Goal: Communication & Community: Connect with others

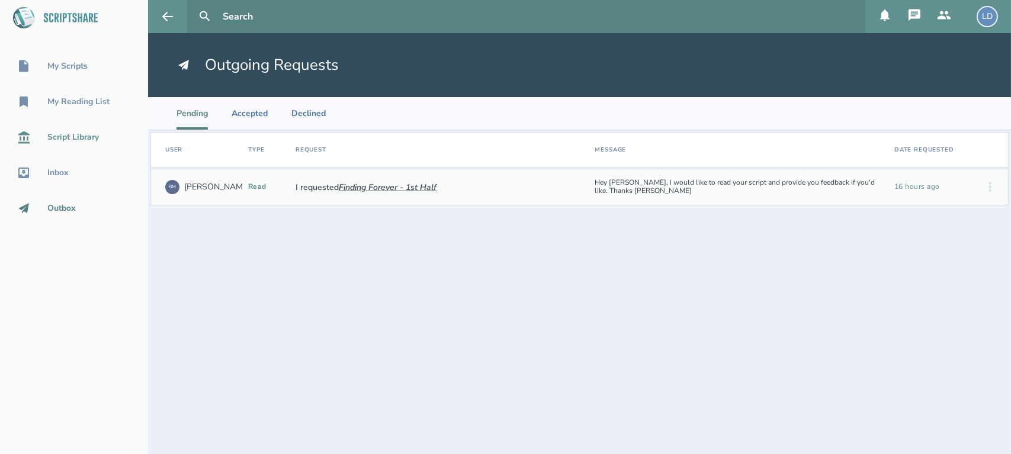
click at [69, 142] on div "Script Library" at bounding box center [73, 137] width 52 height 9
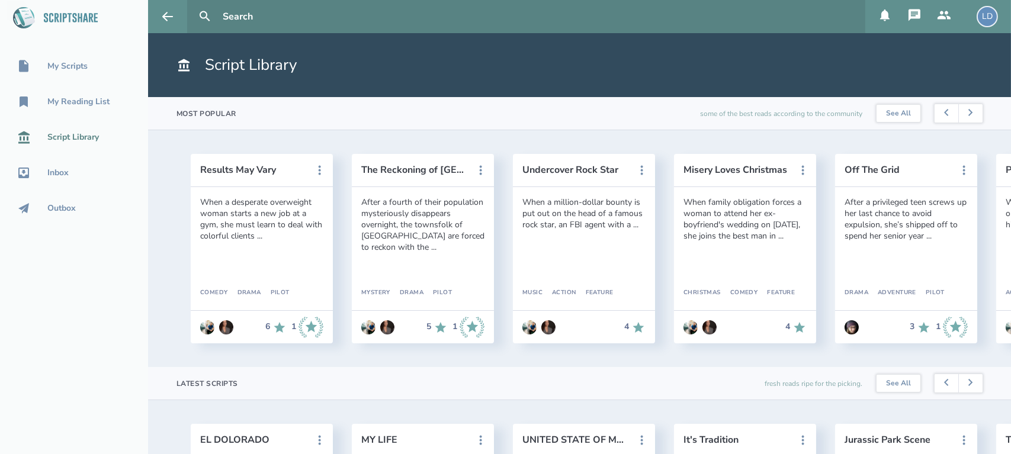
click at [262, 17] on input "text" at bounding box center [539, 16] width 643 height 33
type input "bullsh!t"
click at [192, 4] on button at bounding box center [205, 17] width 26 height 26
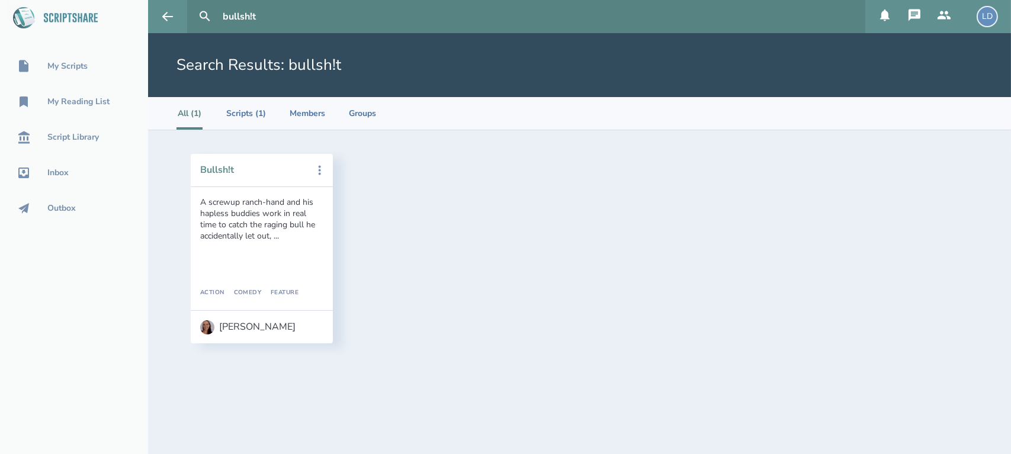
click at [218, 169] on button "Bullsh!t" at bounding box center [253, 170] width 107 height 11
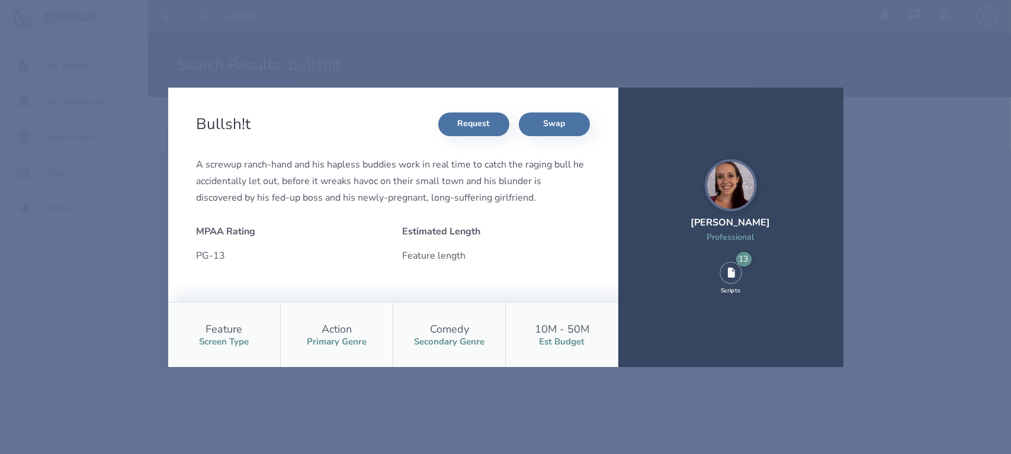
click at [733, 220] on div "[PERSON_NAME]" at bounding box center [730, 222] width 79 height 13
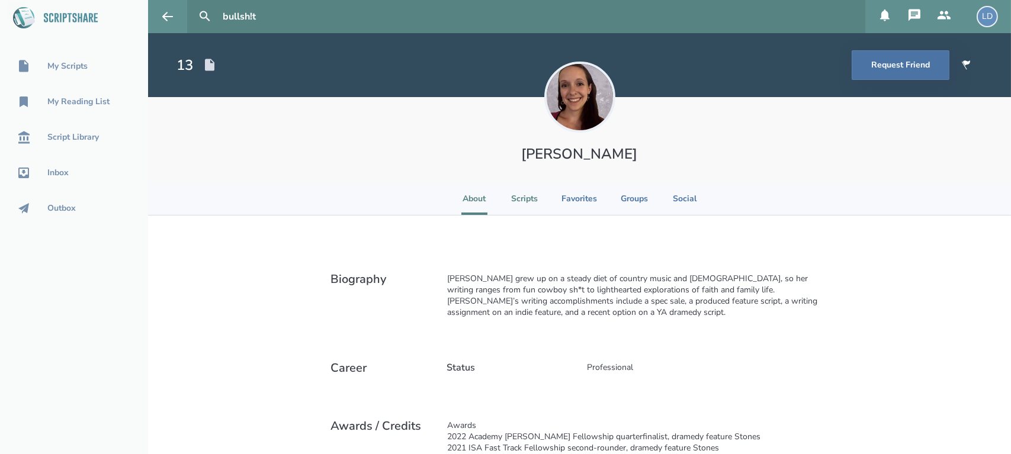
click at [518, 195] on li "Scripts" at bounding box center [524, 198] width 27 height 33
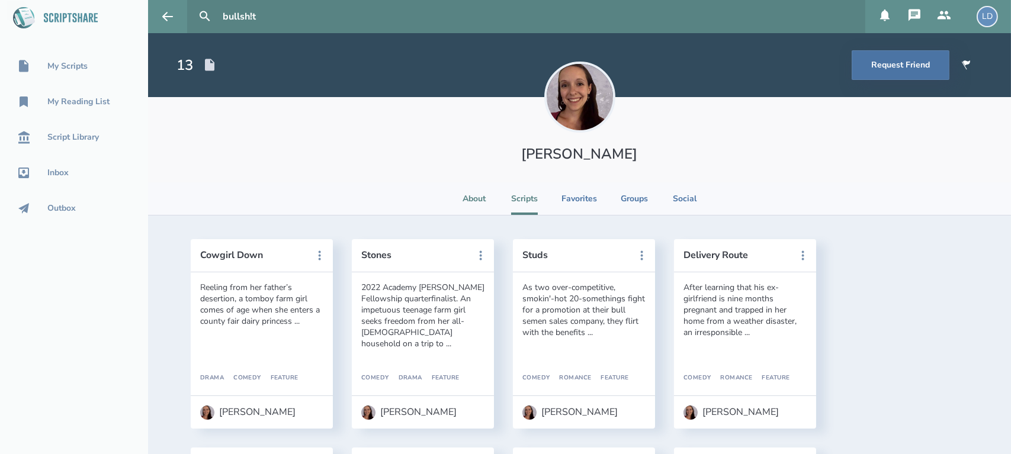
click at [481, 198] on li "About" at bounding box center [474, 198] width 26 height 33
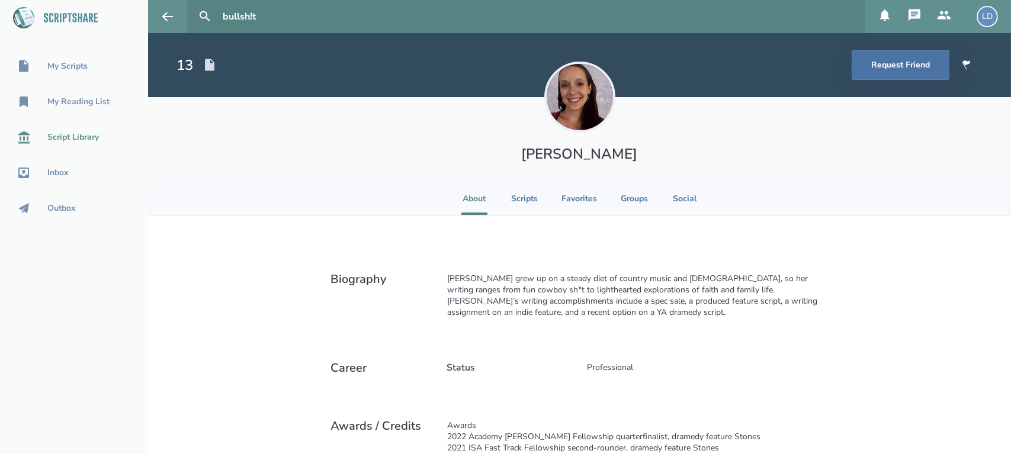
click at [68, 130] on div "Script Library" at bounding box center [74, 137] width 148 height 14
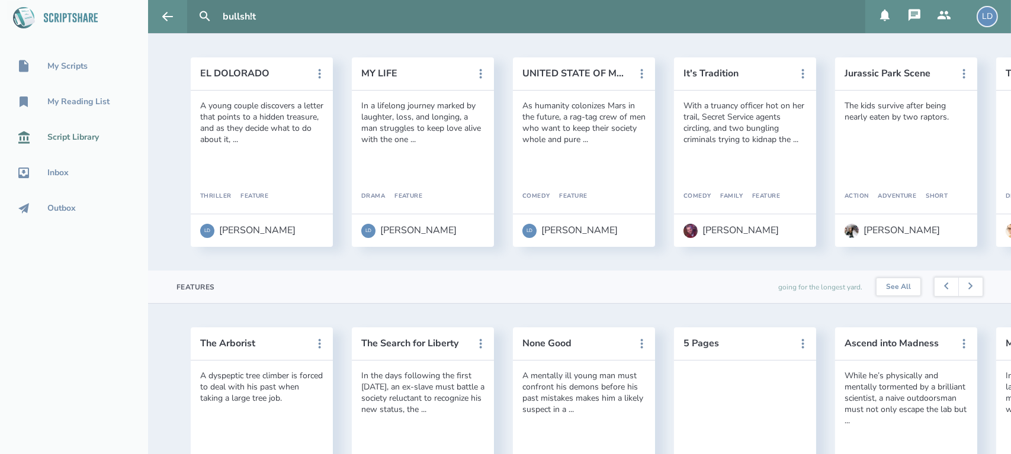
scroll to position [367, 0]
click at [895, 235] on div "[PERSON_NAME]" at bounding box center [901, 229] width 76 height 11
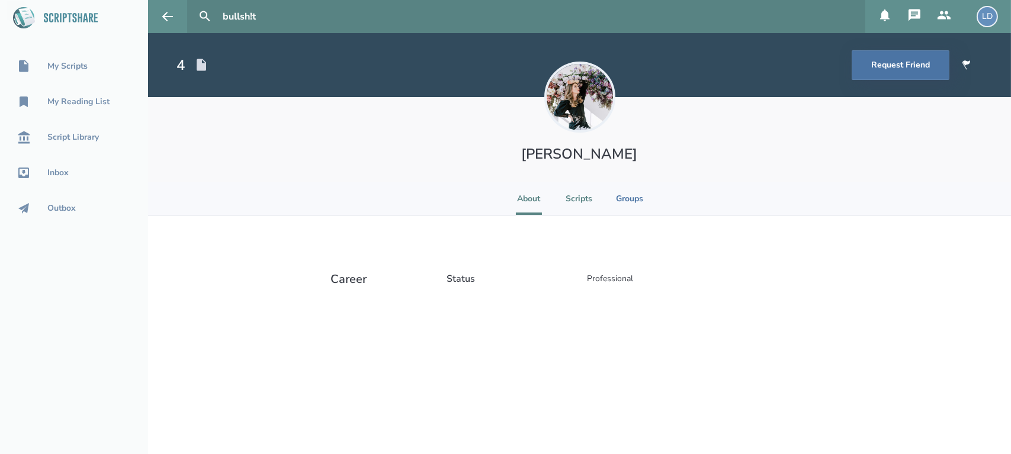
click at [583, 196] on li "Scripts" at bounding box center [579, 198] width 27 height 33
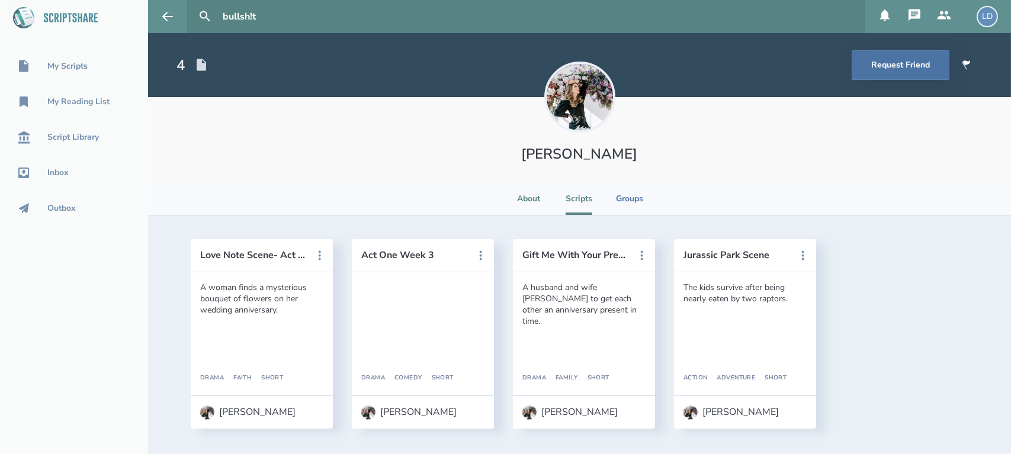
click at [522, 192] on li "About" at bounding box center [529, 198] width 26 height 33
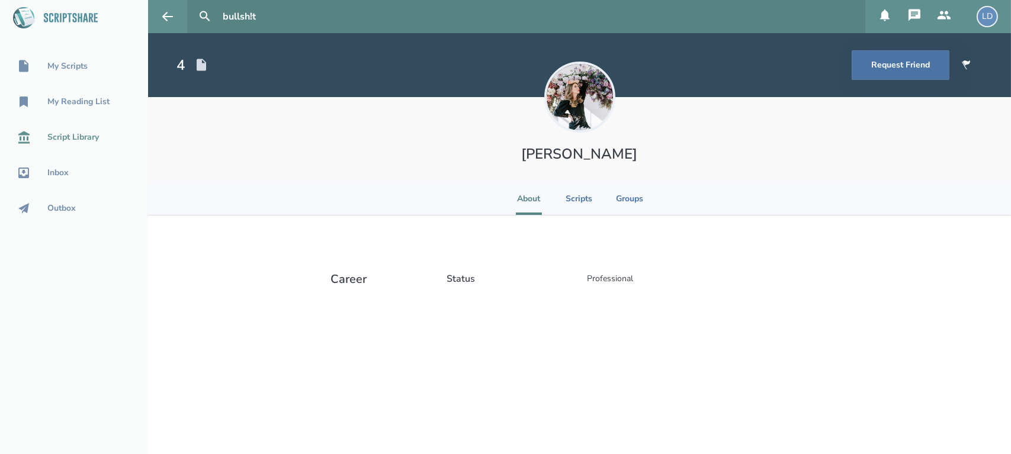
click at [87, 127] on link "Script Library" at bounding box center [74, 137] width 148 height 26
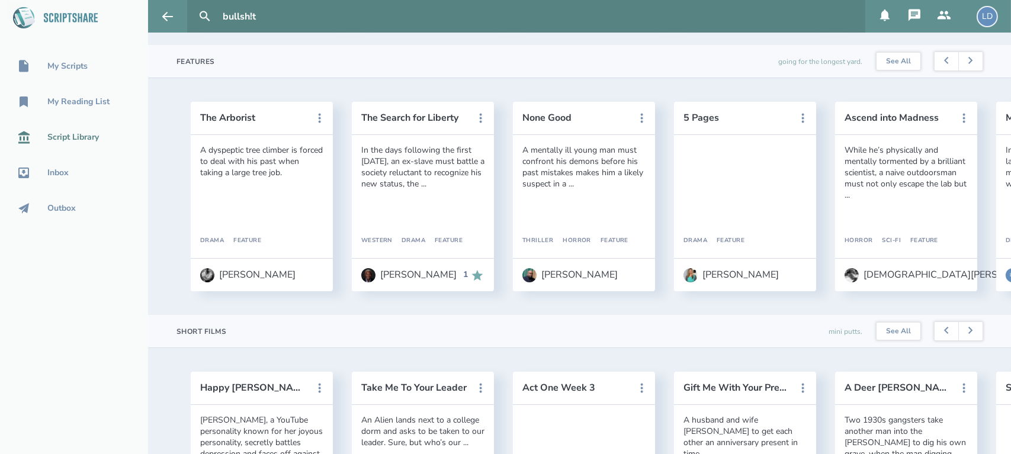
scroll to position [592, 0]
click at [246, 280] on div "[PERSON_NAME]" at bounding box center [257, 274] width 76 height 11
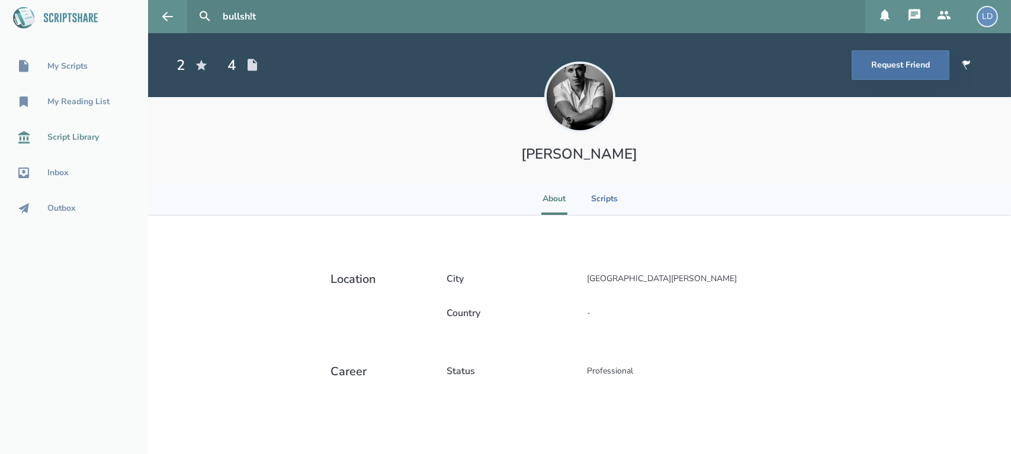
click at [71, 140] on div "Script Library" at bounding box center [73, 137] width 52 height 9
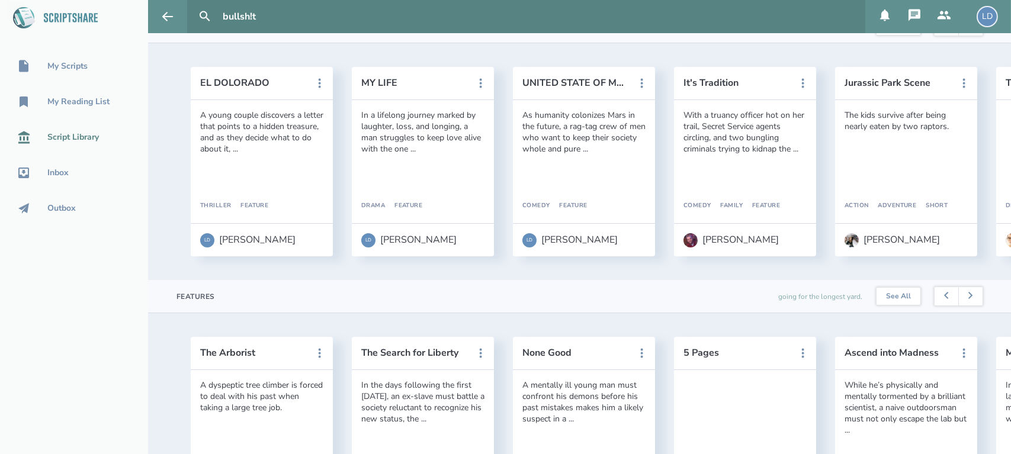
scroll to position [358, 0]
click at [891, 305] on link "See All" at bounding box center [899, 296] width 44 height 18
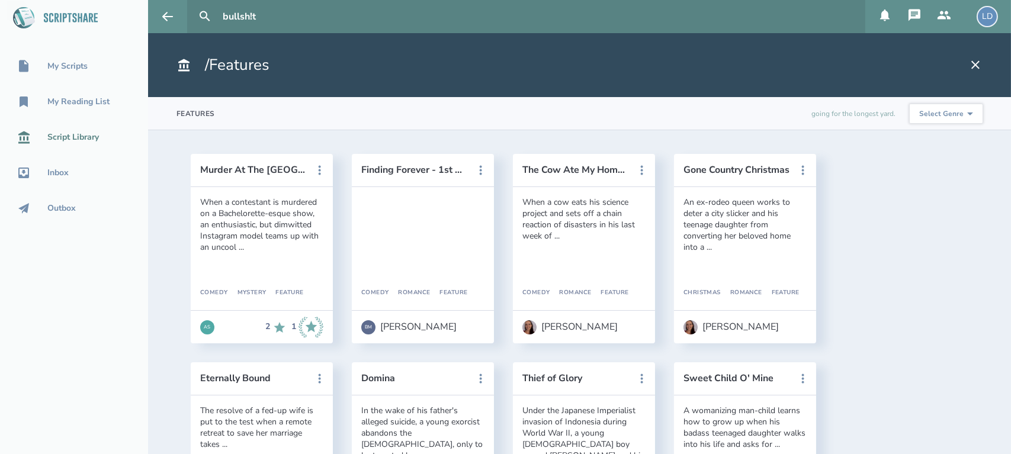
click at [933, 115] on select "Select Genre Action Adventure Animation Biography Christmas Comedy Crime Drama …" at bounding box center [946, 113] width 73 height 19
select select "5"
click at [910, 104] on select "Select Genre Action Adventure Animation Biography Christmas Comedy Crime Drama …" at bounding box center [946, 113] width 73 height 19
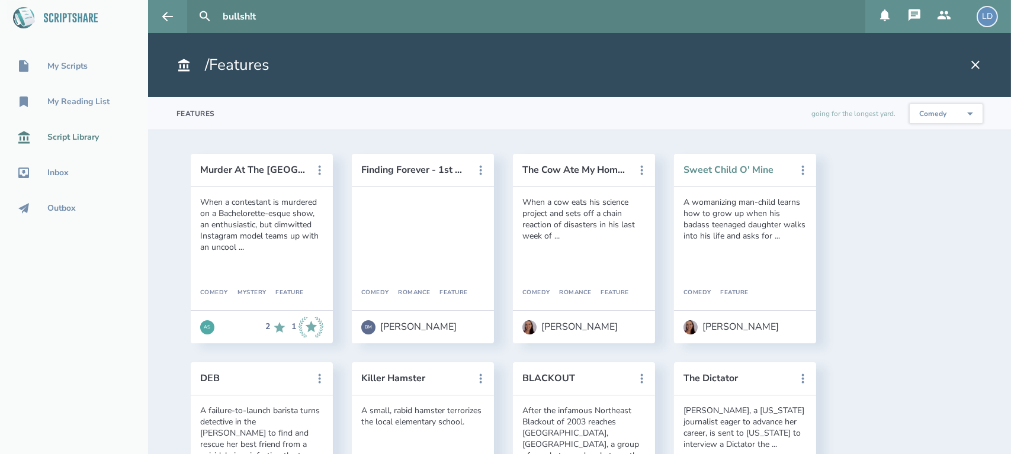
click at [744, 170] on button "Sweet Child O' Mine" at bounding box center [736, 170] width 107 height 11
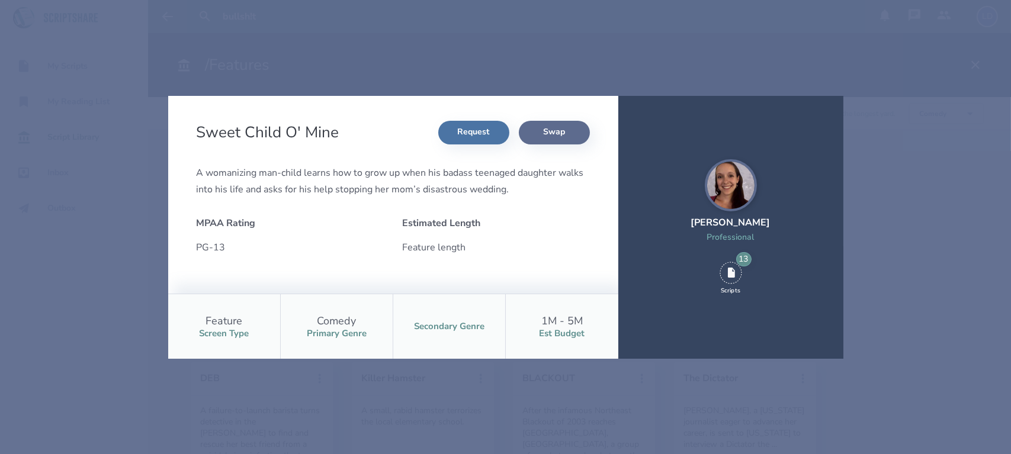
click at [559, 138] on button "Swap" at bounding box center [554, 133] width 71 height 24
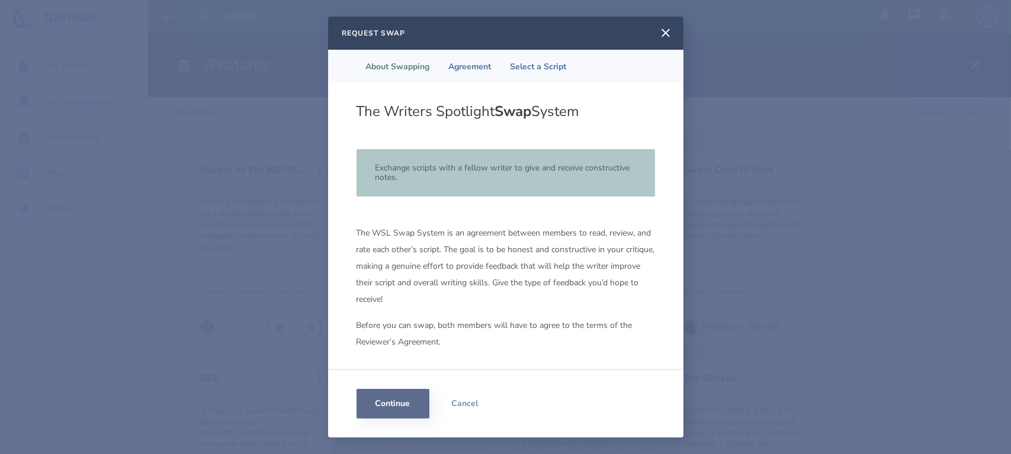
click at [381, 406] on button "Continue" at bounding box center [393, 404] width 73 height 30
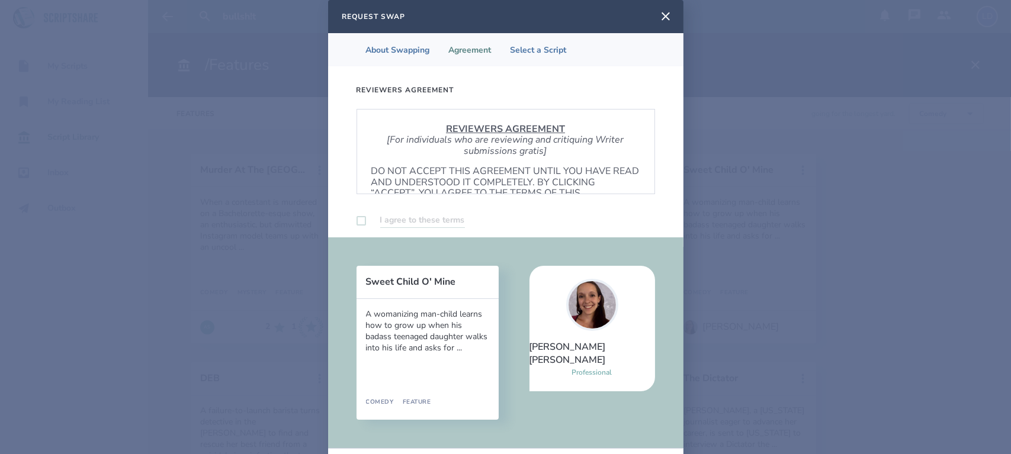
click at [357, 222] on label at bounding box center [361, 220] width 9 height 9
click at [416, 213] on label "I agree to these terms" at bounding box center [422, 220] width 85 height 15
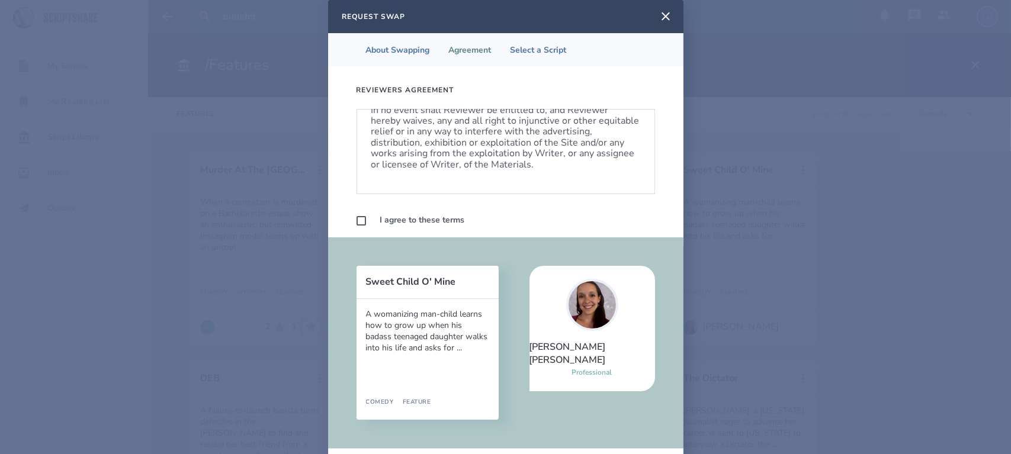
scroll to position [62, 0]
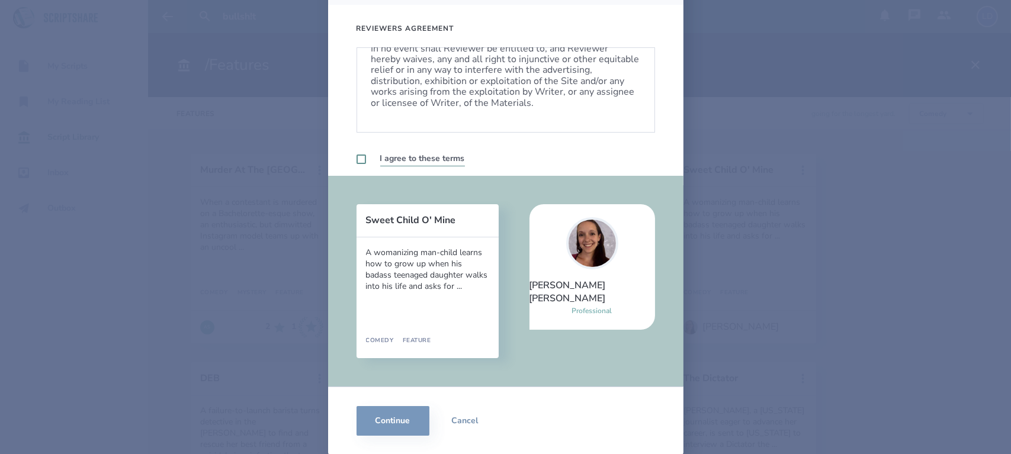
click at [357, 161] on label at bounding box center [361, 159] width 9 height 9
checkbox input "true"
click at [377, 422] on button "Continue" at bounding box center [393, 421] width 73 height 30
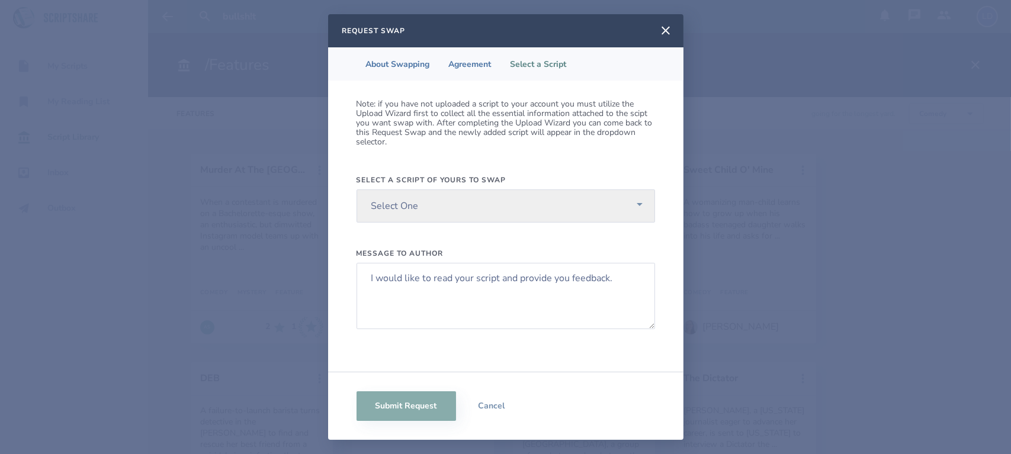
scroll to position [0, 0]
click at [458, 201] on select "Select One UNITED STATE OF MARS MY LIFE EL DOLORADO" at bounding box center [506, 206] width 298 height 33
select select "613"
click at [357, 190] on select "Select One UNITED STATE OF MARS MY LIFE EL DOLORADO" at bounding box center [506, 206] width 298 height 33
click at [369, 281] on textarea "I would like to read your script and provide you feedback." at bounding box center [506, 296] width 298 height 66
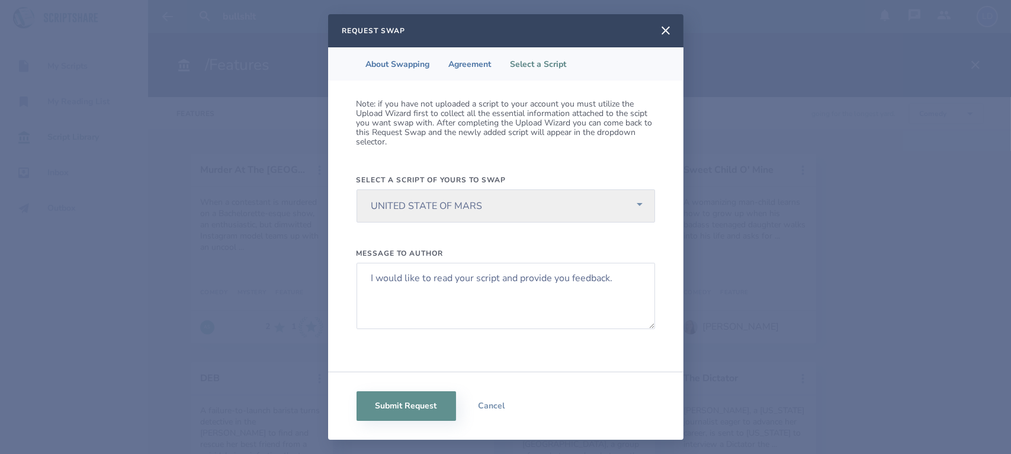
drag, startPoint x: 563, startPoint y: 26, endPoint x: 595, endPoint y: 14, distance: 34.3
click at [595, 14] on div "Request Swap" at bounding box center [505, 30] width 355 height 33
click at [416, 66] on li "About Swapping" at bounding box center [398, 63] width 83 height 33
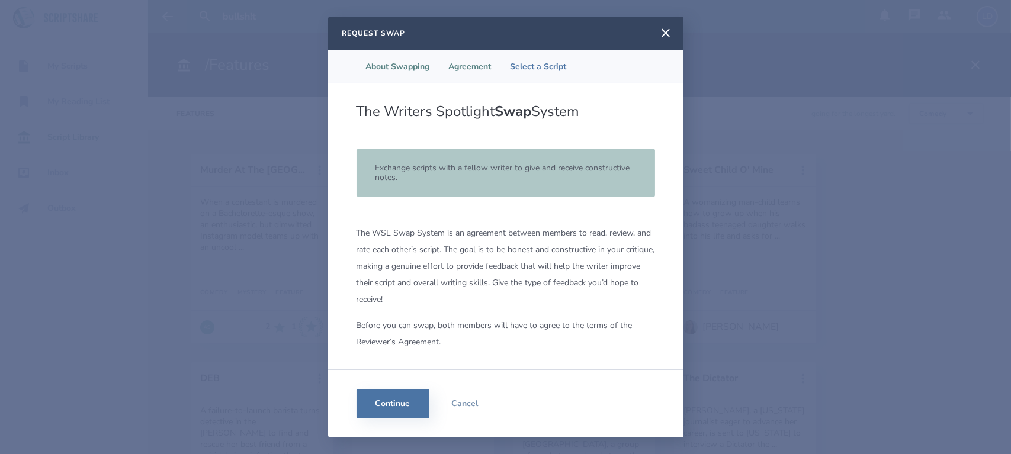
click at [450, 62] on li "Agreement" at bounding box center [470, 66] width 62 height 33
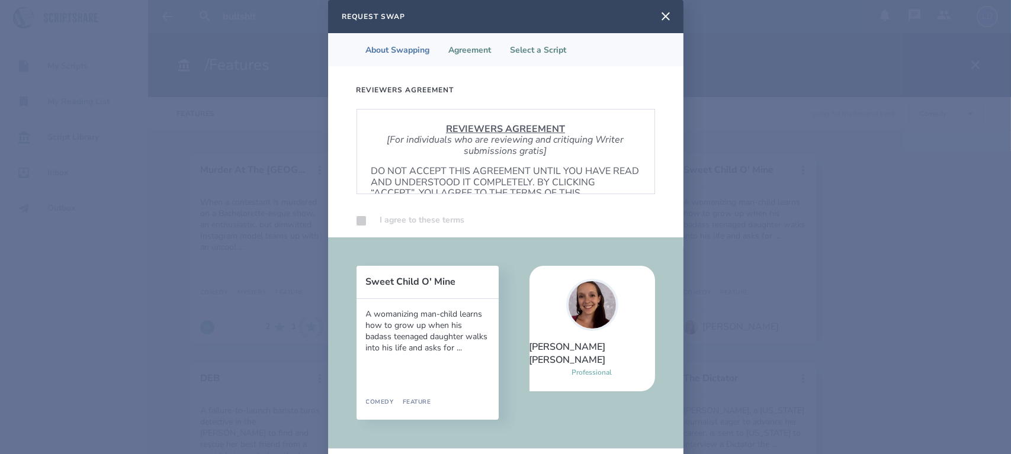
click at [524, 64] on li "Select a Script" at bounding box center [538, 49] width 75 height 33
select select "613"
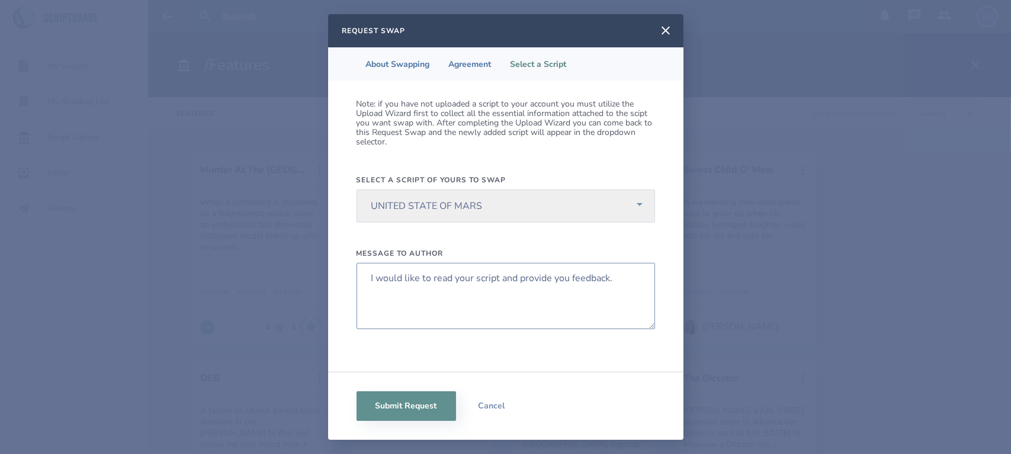
click at [367, 274] on textarea "I would like to read your script and provide you feedback." at bounding box center [506, 296] width 298 height 66
click at [438, 293] on textarea "Hey [PERSON_NAME], I would like to read your script and provide you feedback." at bounding box center [506, 296] width 298 height 66
click at [499, 281] on textarea "Hey [PERSON_NAME], I would like to read your script and provide you feedback." at bounding box center [506, 296] width 298 height 66
click at [546, 275] on textarea "Hey [PERSON_NAME], I would like to swap script and provide you feedback." at bounding box center [506, 296] width 298 height 66
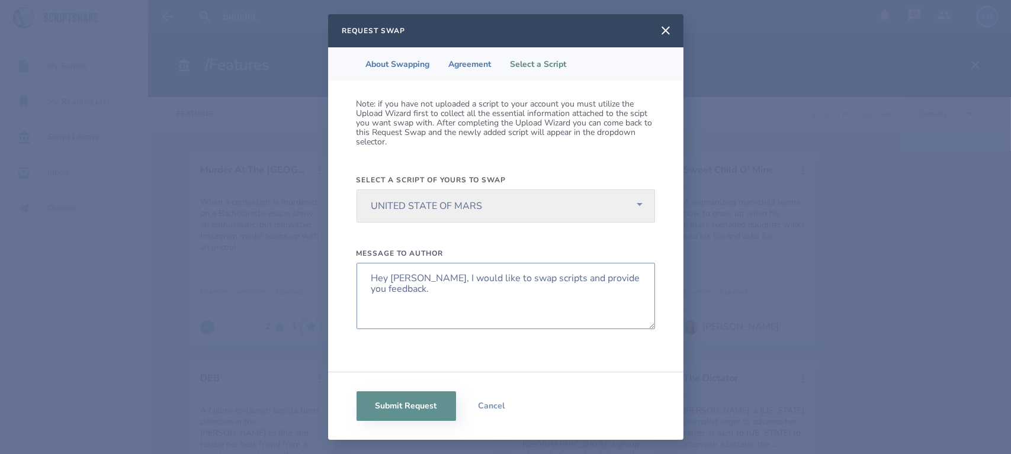
click at [568, 278] on textarea "Hey [PERSON_NAME], I would like to swap scripts and provide you feedback." at bounding box center [506, 296] width 298 height 66
click at [553, 295] on textarea "Hey [PERSON_NAME], I would like to swap scripts and read provide you feedback." at bounding box center [506, 296] width 298 height 66
click at [596, 280] on textarea "Hey [PERSON_NAME], I would like to swap scripts and read provide you feedback. …" at bounding box center [506, 296] width 298 height 66
click at [438, 291] on textarea "Hey [PERSON_NAME], I would like to swap scripts and read yours so we can provid…" at bounding box center [506, 296] width 298 height 66
click at [455, 302] on textarea "Hey [PERSON_NAME], I would like to swap scripts and read yours so we can provid…" at bounding box center [506, 296] width 298 height 66
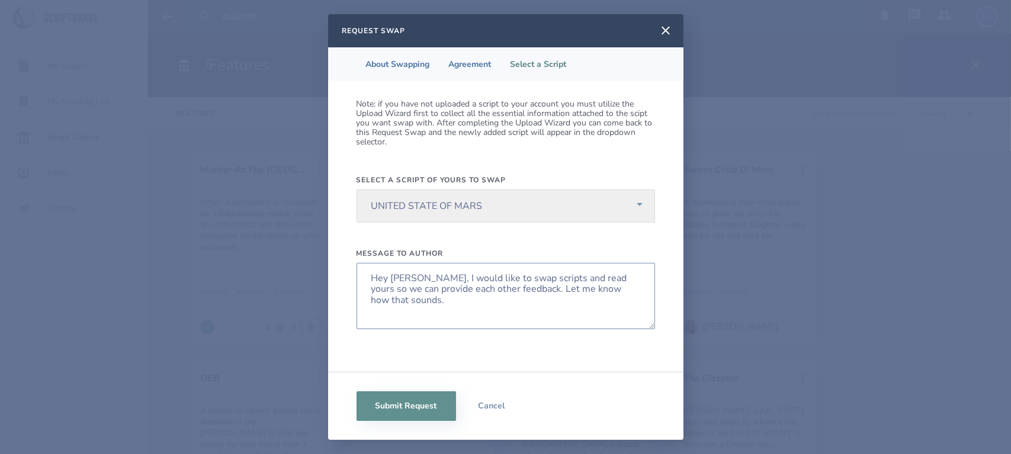
click at [528, 289] on textarea "Hey [PERSON_NAME], I would like to swap scripts and read yours so we can provid…" at bounding box center [506, 296] width 298 height 66
click at [534, 298] on textarea "Hey [PERSON_NAME], I would like to swap scripts and read yours so we can provid…" at bounding box center [506, 296] width 298 height 66
type textarea "Hey [PERSON_NAME], I would like to swap scripts and read yours so we can provid…"
click at [424, 405] on button "Submit Request" at bounding box center [406, 406] width 99 height 30
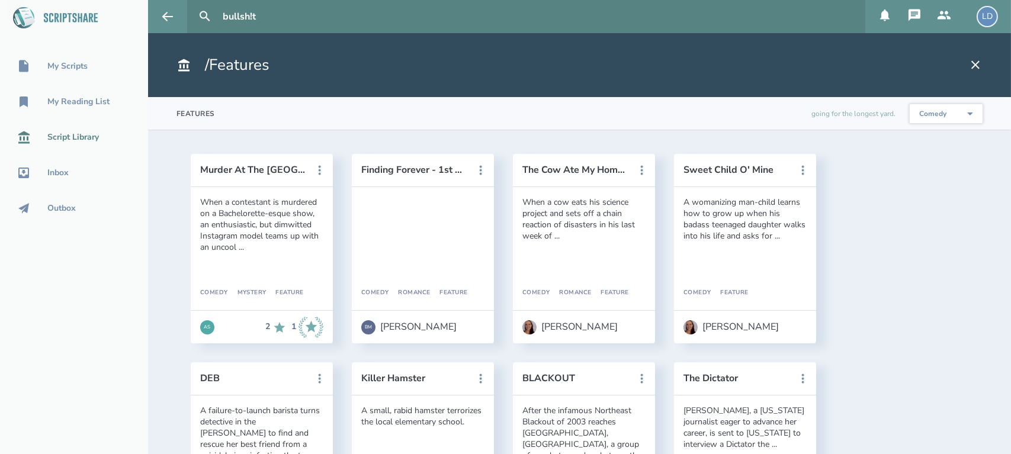
click at [207, 325] on div "AS" at bounding box center [207, 327] width 14 height 14
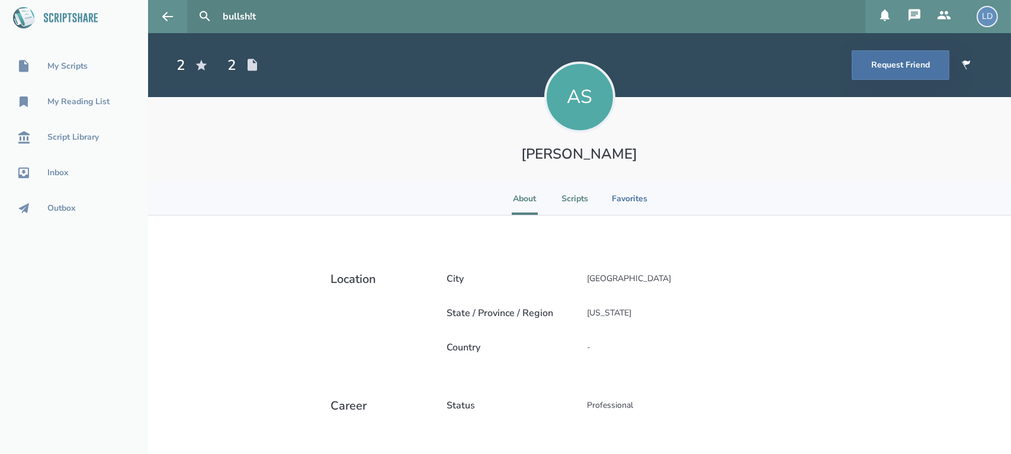
click at [567, 202] on li "Scripts" at bounding box center [574, 198] width 27 height 33
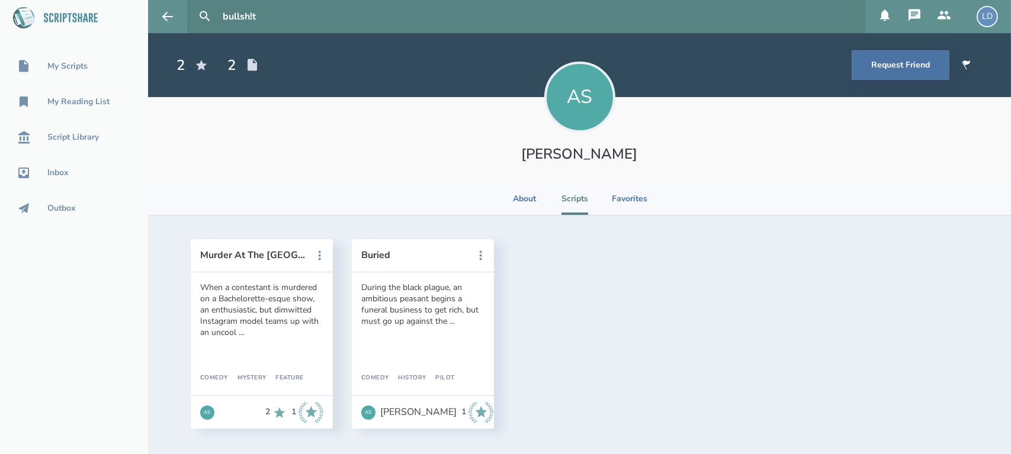
click at [476, 409] on icon at bounding box center [482, 411] width 12 height 11
click at [365, 254] on button "Buried" at bounding box center [414, 255] width 107 height 11
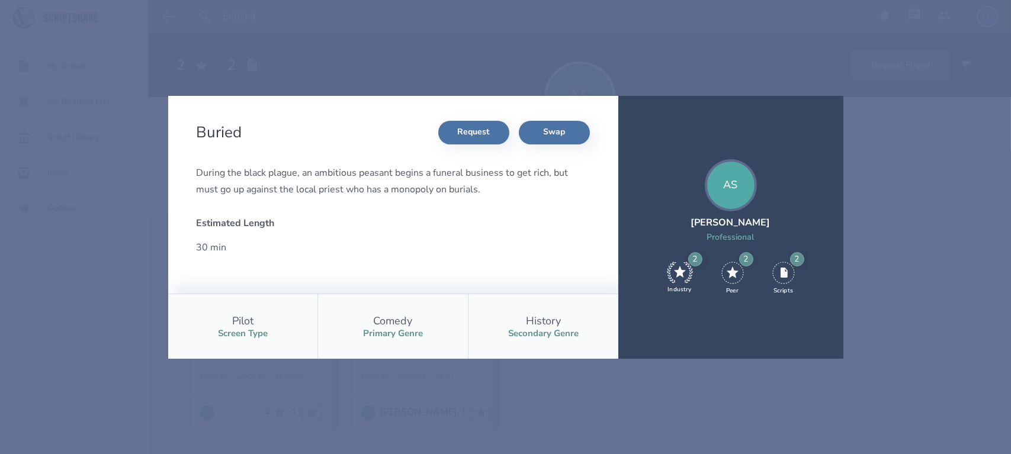
click at [149, 267] on div "Buried Request Swap During the black plague, an ambitious peasant begins a fune…" at bounding box center [505, 227] width 1011 height 454
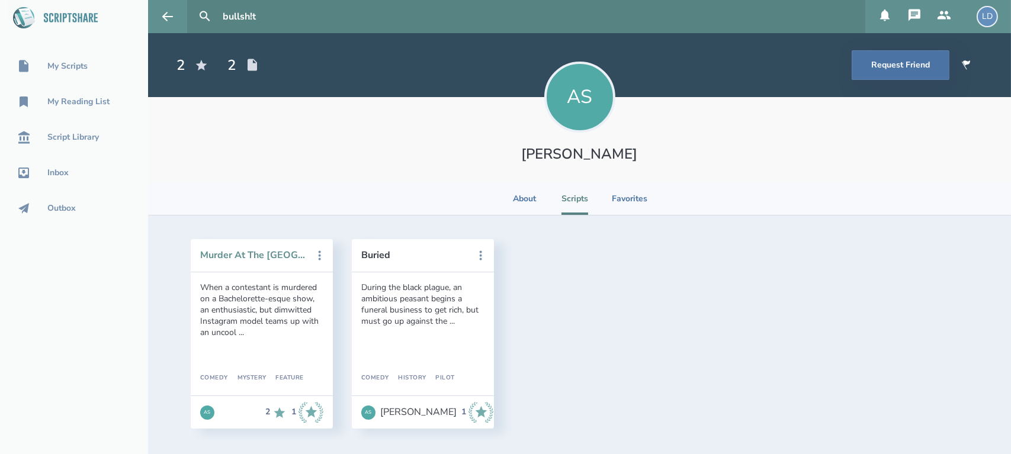
click at [258, 253] on button "Murder At The [GEOGRAPHIC_DATA]" at bounding box center [253, 255] width 107 height 11
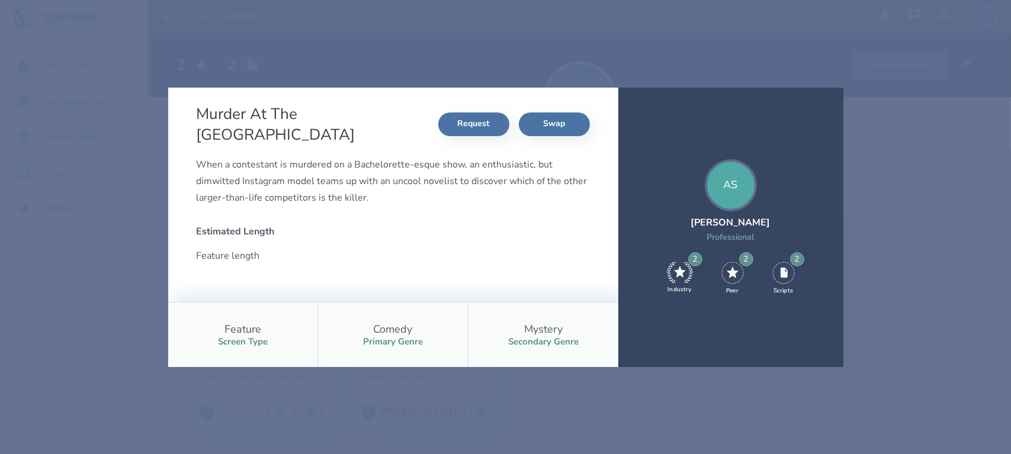
click at [160, 258] on div "Murder At The Love Lagoon Request Swap When a contestant is murdered on a Bache…" at bounding box center [505, 227] width 1011 height 454
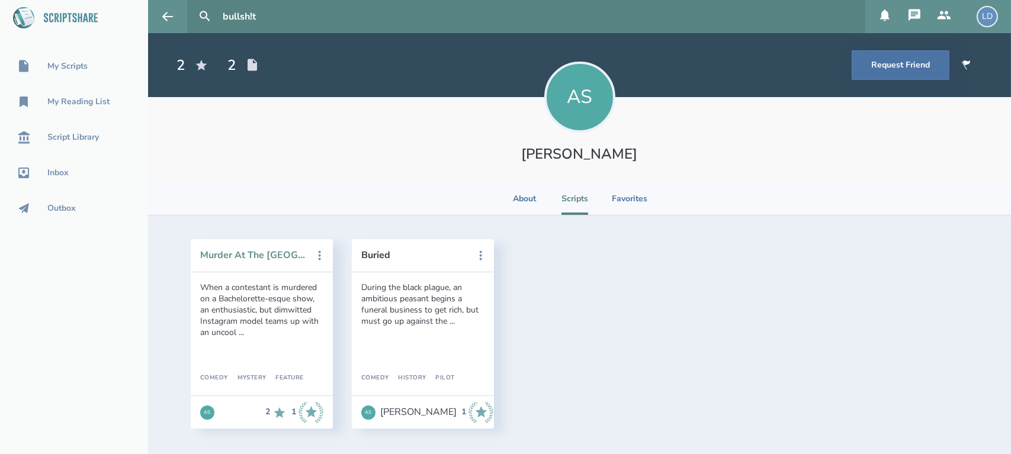
click at [259, 252] on button "Murder At The [GEOGRAPHIC_DATA]" at bounding box center [253, 255] width 107 height 11
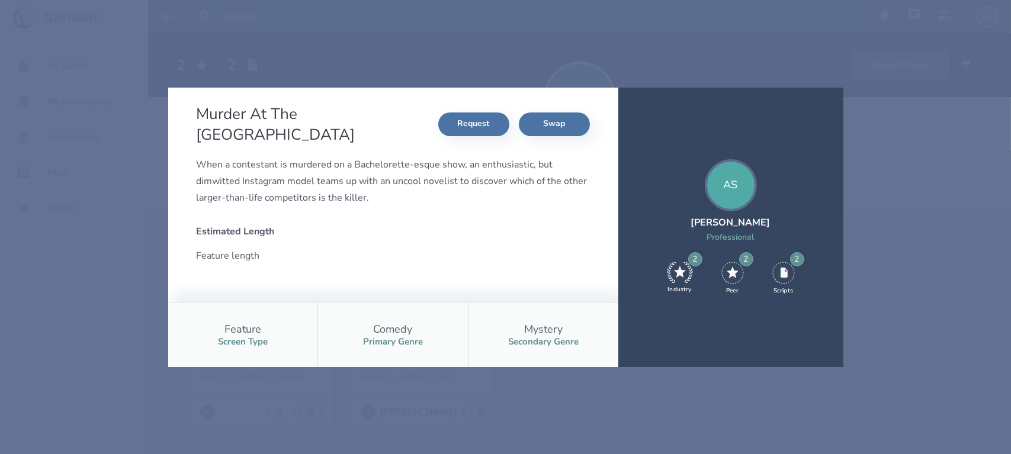
click at [150, 279] on div "Murder At The Love Lagoon Request Swap When a contestant is murdered on a Bache…" at bounding box center [505, 227] width 1011 height 454
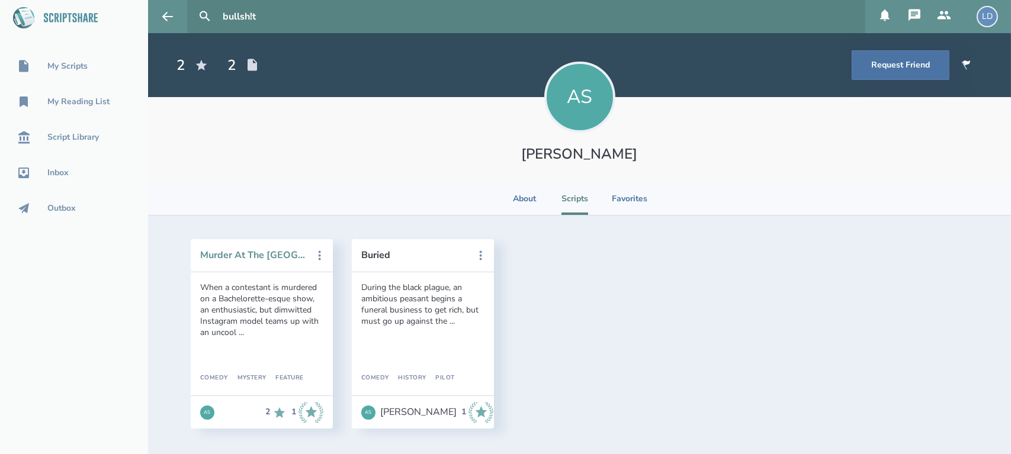
click at [254, 259] on button "Murder At The [GEOGRAPHIC_DATA]" at bounding box center [253, 255] width 107 height 11
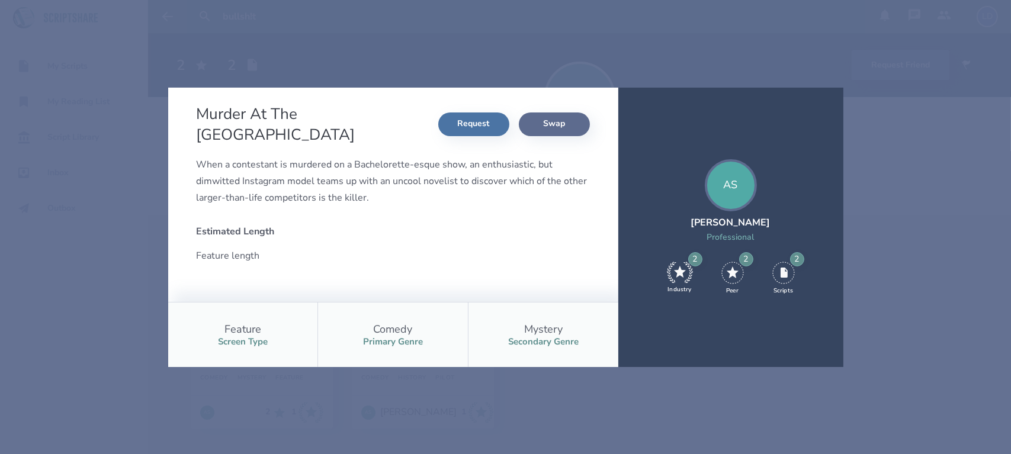
click at [559, 118] on button "Swap" at bounding box center [554, 125] width 71 height 24
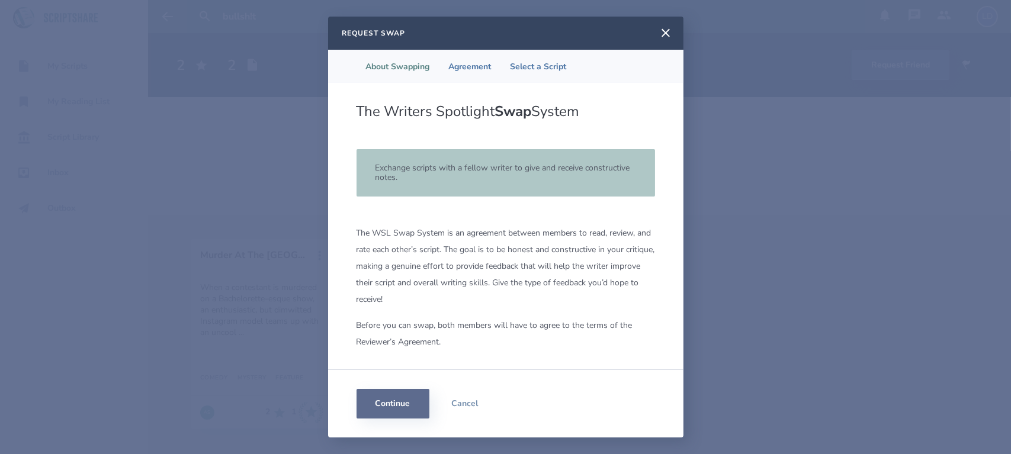
click at [400, 407] on button "Continue" at bounding box center [393, 404] width 73 height 30
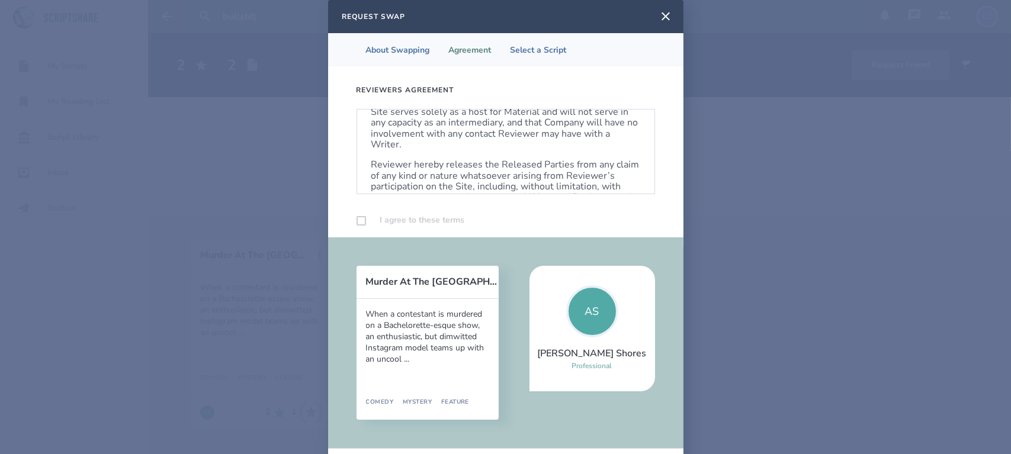
scroll to position [750, 0]
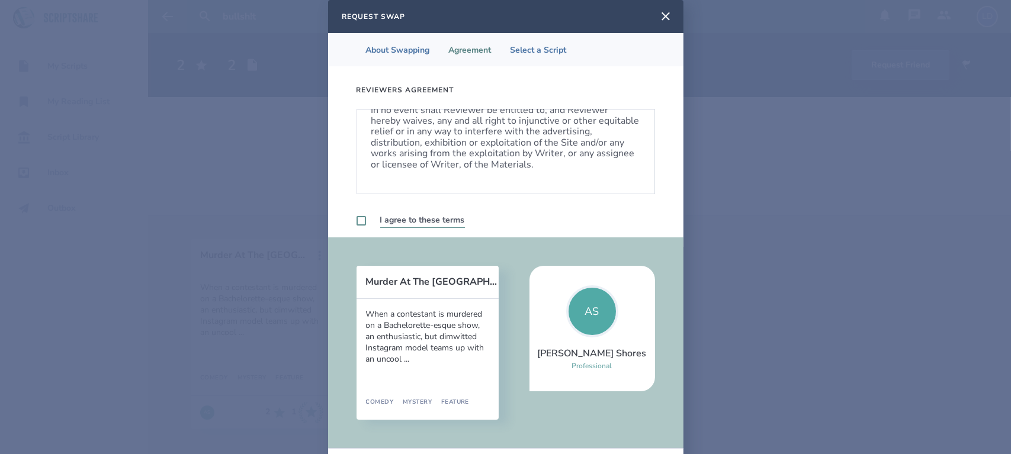
click at [357, 221] on label at bounding box center [361, 220] width 9 height 9
checkbox input "true"
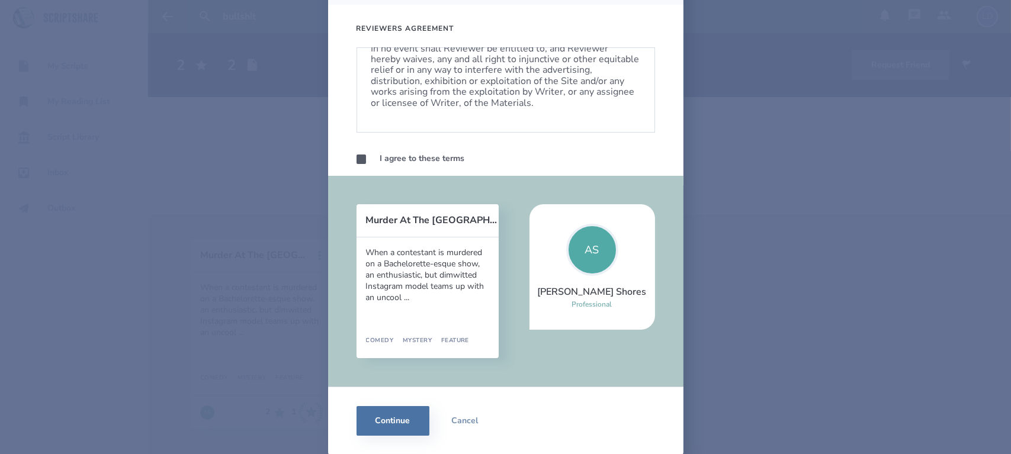
scroll to position [0, 0]
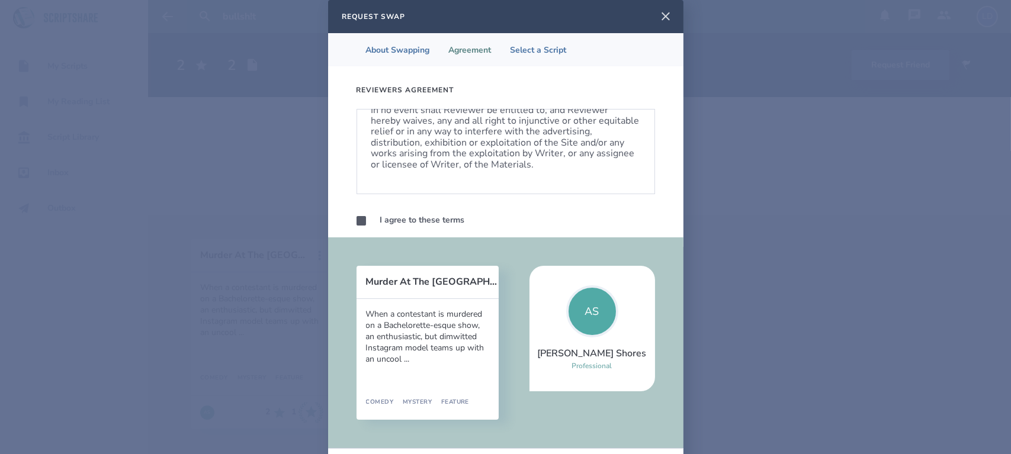
click at [659, 14] on icon at bounding box center [666, 16] width 14 height 14
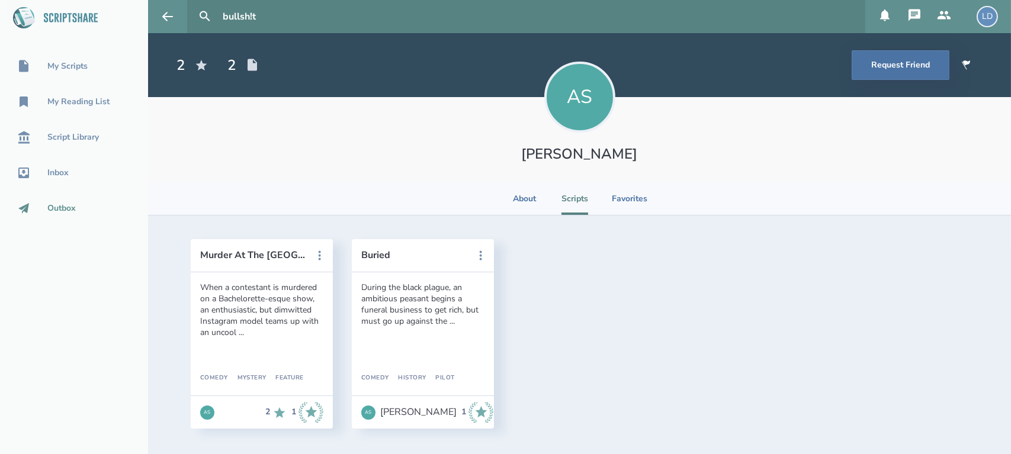
click at [66, 204] on div "Outbox" at bounding box center [61, 208] width 28 height 9
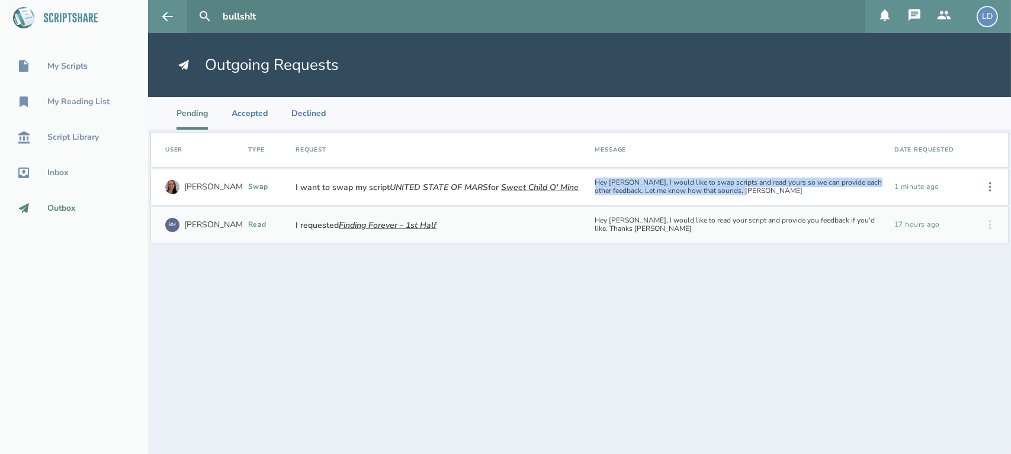
drag, startPoint x: 746, startPoint y: 190, endPoint x: 596, endPoint y: 185, distance: 150.5
click at [596, 185] on div "Hey [PERSON_NAME], I would like to swap scripts and read yours so we can provid…" at bounding box center [740, 187] width 300 height 26
copy div "Hey [PERSON_NAME], I would like to swap scripts and read yours so we can provid…"
click at [85, 139] on div "Script Library" at bounding box center [73, 137] width 52 height 9
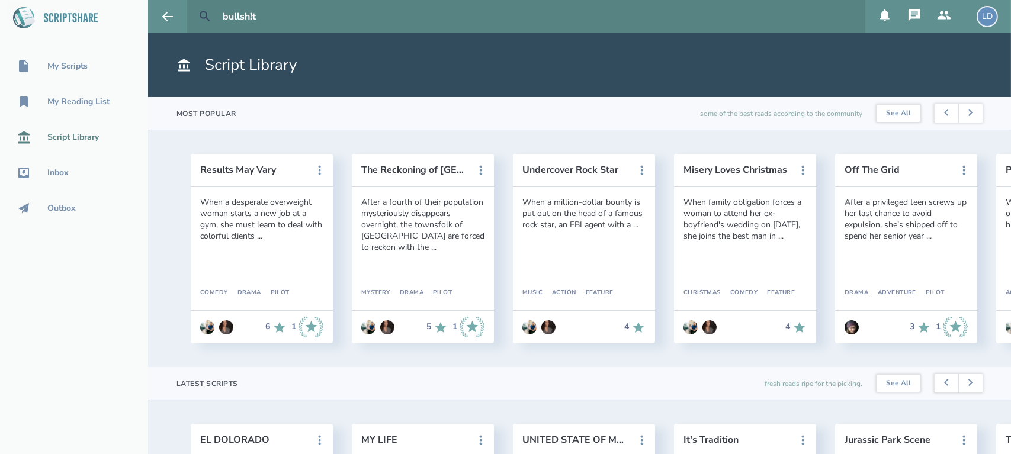
click at [208, 18] on icon at bounding box center [205, 16] width 10 height 10
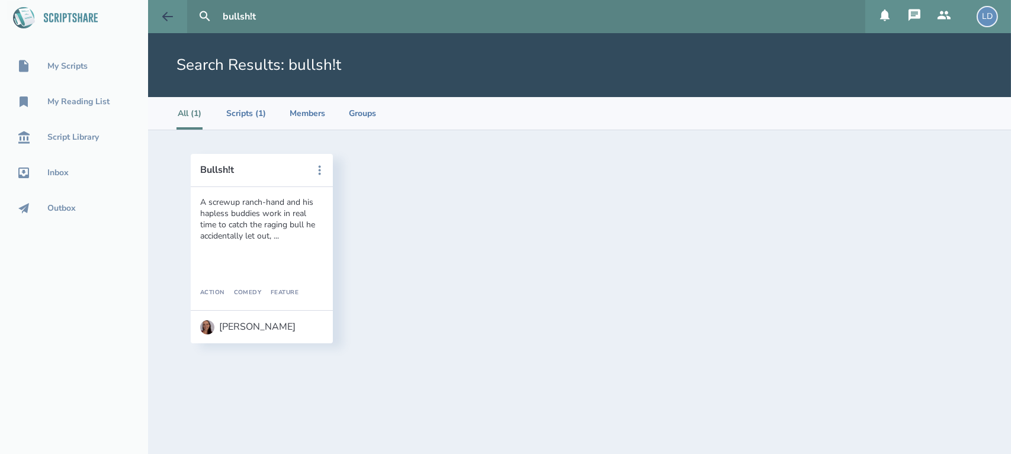
drag, startPoint x: 282, startPoint y: 4, endPoint x: 175, endPoint y: 11, distance: 106.9
click at [175, 11] on header "bullsh!t LD" at bounding box center [579, 16] width 863 height 33
click at [192, 4] on button at bounding box center [205, 17] width 26 height 26
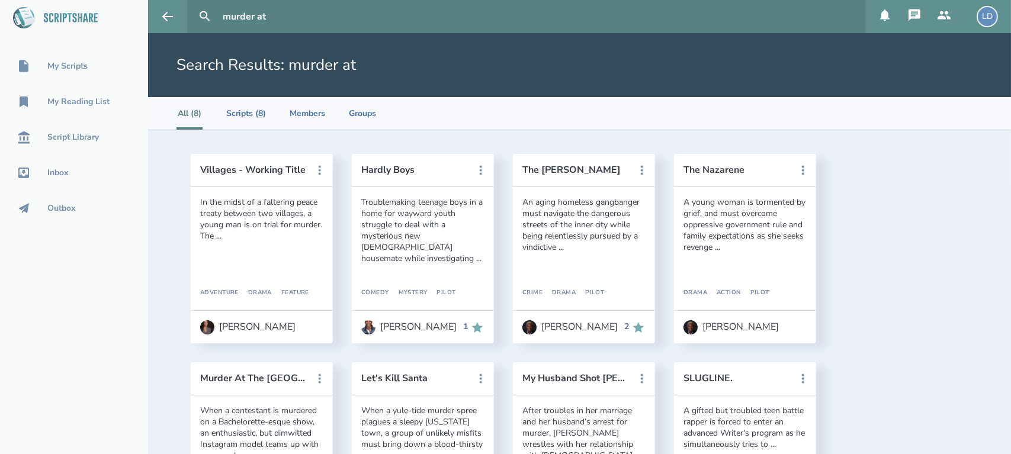
click at [290, 14] on input "murder at" at bounding box center [539, 16] width 643 height 33
type input "murder at love"
click at [192, 4] on button at bounding box center [205, 17] width 26 height 26
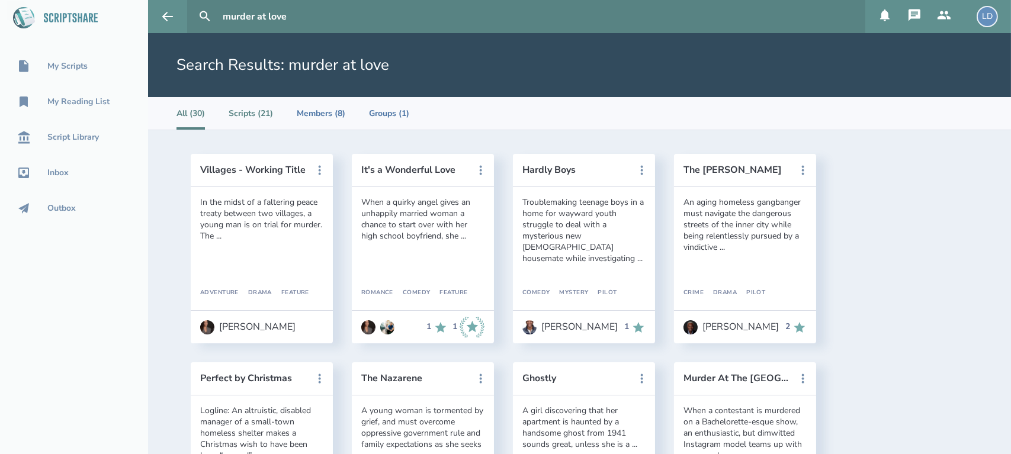
click at [253, 123] on li "Scripts (21)" at bounding box center [251, 113] width 44 height 33
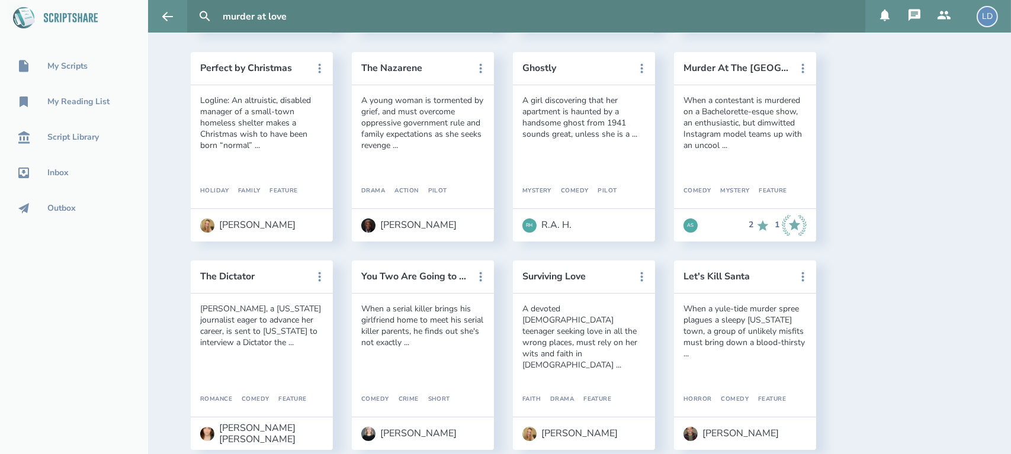
scroll to position [310, 0]
click at [729, 68] on button "Murder At The [GEOGRAPHIC_DATA]" at bounding box center [736, 68] width 107 height 11
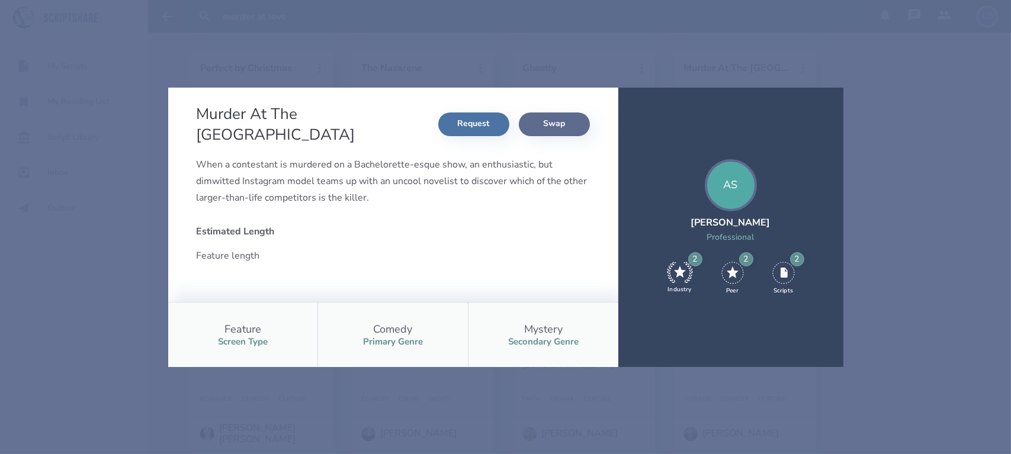
click at [564, 121] on button "Swap" at bounding box center [554, 125] width 71 height 24
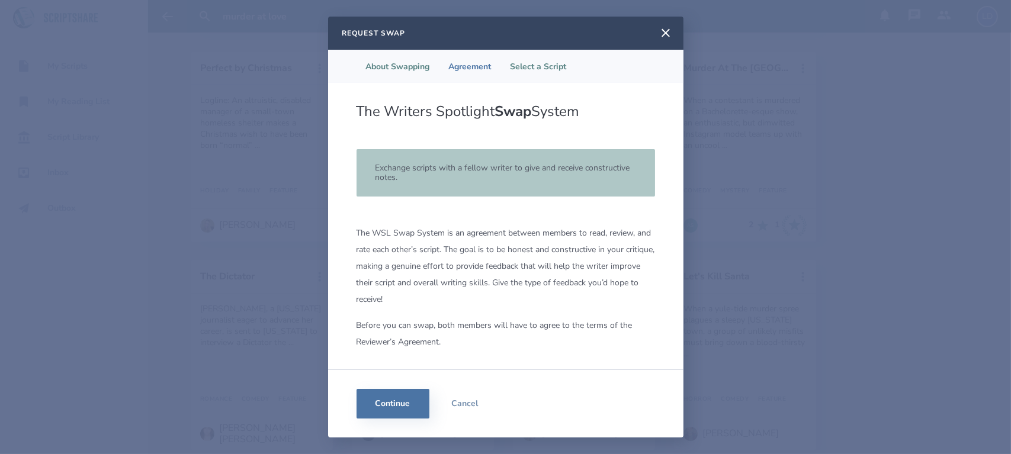
click at [539, 62] on li "Select a Script" at bounding box center [538, 66] width 75 height 33
click at [384, 391] on button "Continue" at bounding box center [393, 404] width 73 height 30
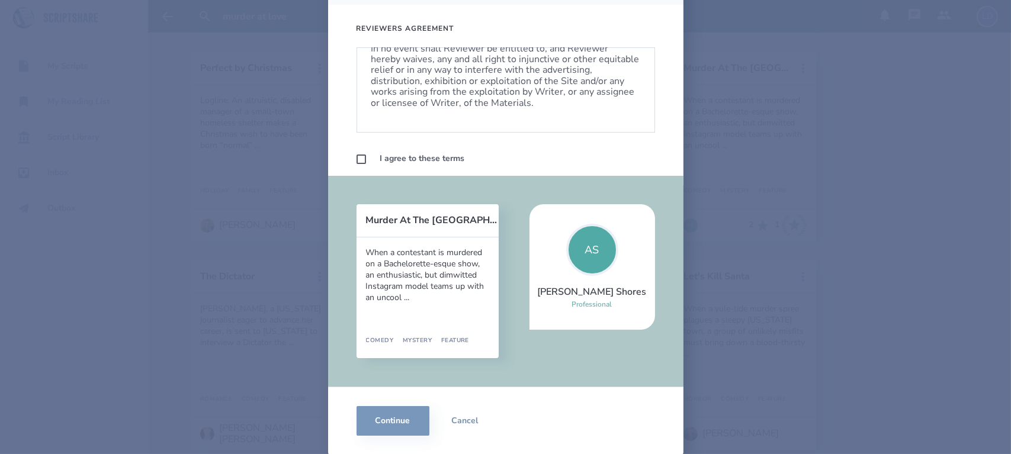
scroll to position [62, 0]
click at [411, 158] on label "I agree to these terms" at bounding box center [422, 159] width 85 height 15
checkbox input "true"
click at [390, 418] on button "Continue" at bounding box center [393, 421] width 73 height 30
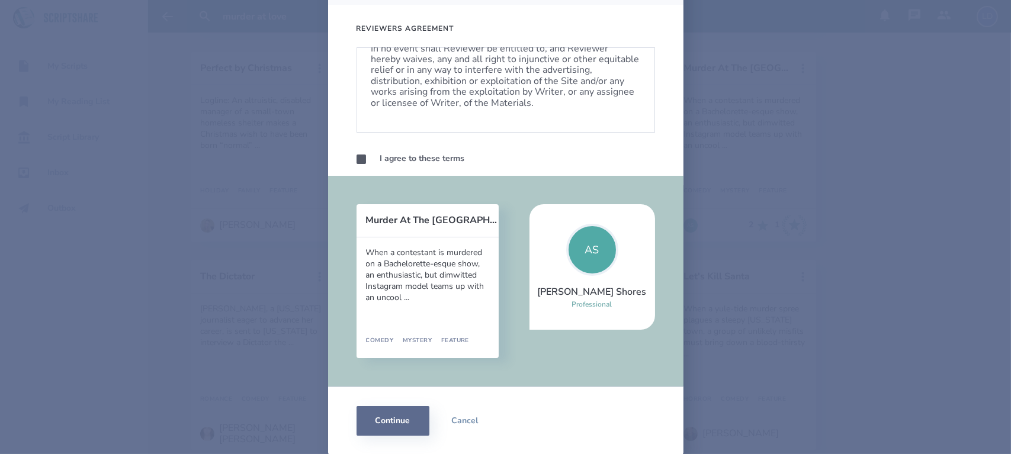
scroll to position [0, 0]
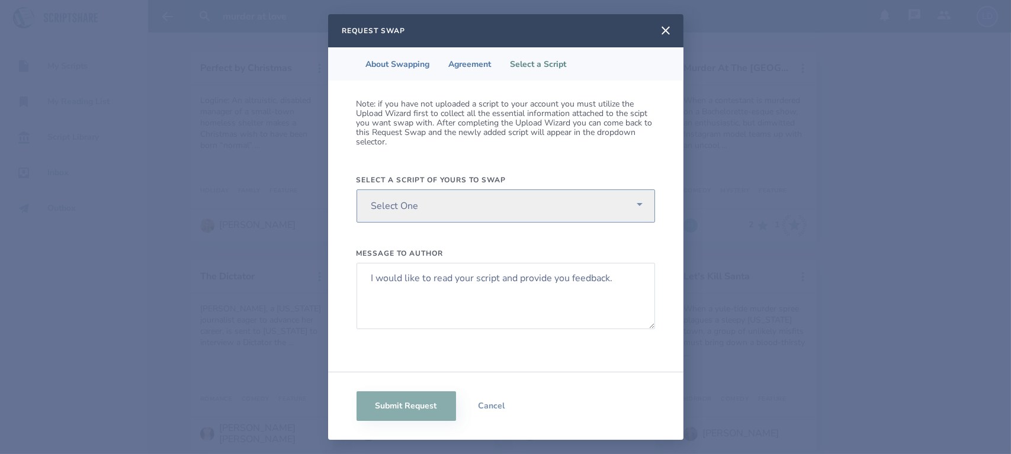
click at [481, 204] on select "Select One UNITED STATE OF MARS MY LIFE EL DOLORADO" at bounding box center [506, 206] width 298 height 33
select select "613"
click at [357, 190] on select "Select One UNITED STATE OF MARS MY LIFE EL DOLORADO" at bounding box center [506, 206] width 298 height 33
click at [436, 279] on textarea "I would like to read your script and provide you feedback." at bounding box center [506, 296] width 298 height 66
paste textarea "Hey [PERSON_NAME], I would like to swap scripts and read yours so we can provid…"
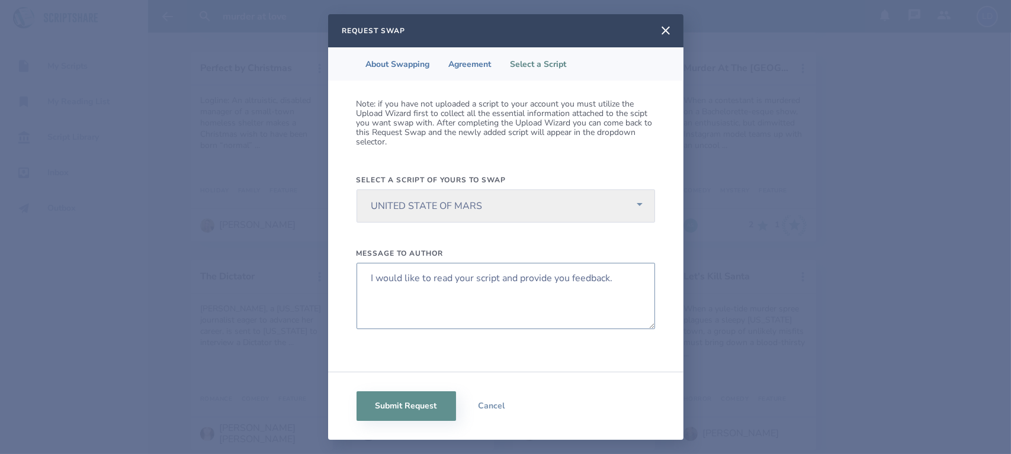
drag, startPoint x: 618, startPoint y: 280, endPoint x: 357, endPoint y: 290, distance: 261.4
click at [357, 290] on textarea "I would like to read your script and provide you feedback." at bounding box center [506, 296] width 298 height 66
paste textarea "Hey [PERSON_NAME], I would like to swap scripts and read yours so we can provid…"
type textarea "Hey [PERSON_NAME], I would like to swap scripts and read yours so we can provid…"
click at [399, 61] on li "About Swapping" at bounding box center [398, 63] width 83 height 33
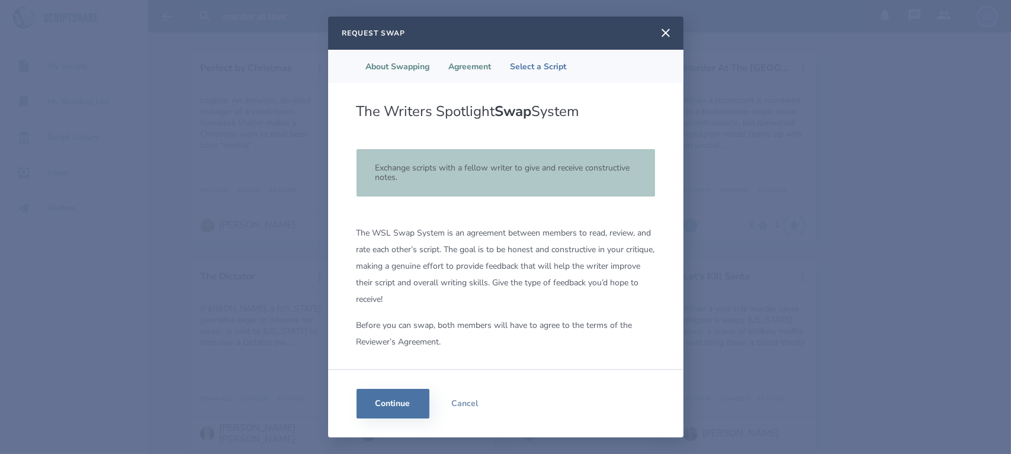
click at [461, 70] on li "Agreement" at bounding box center [470, 66] width 62 height 33
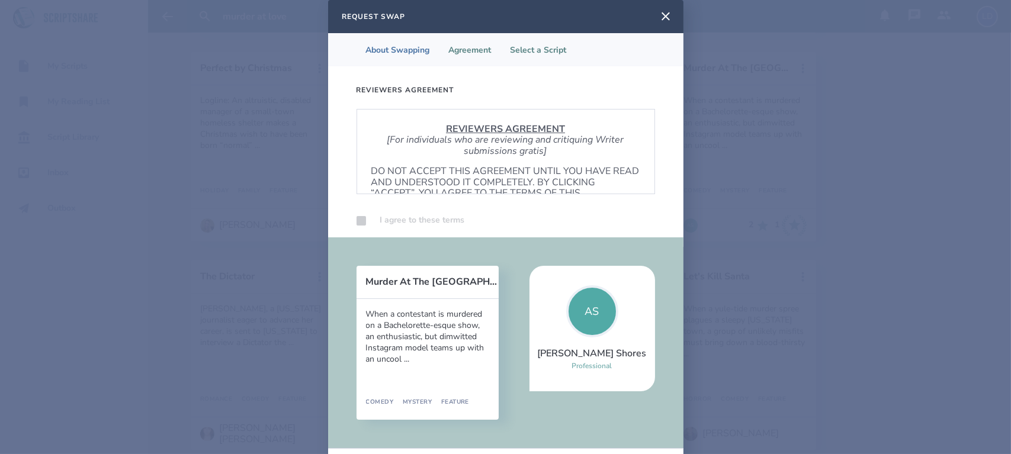
click at [558, 51] on li "Select a Script" at bounding box center [538, 49] width 75 height 33
select select "613"
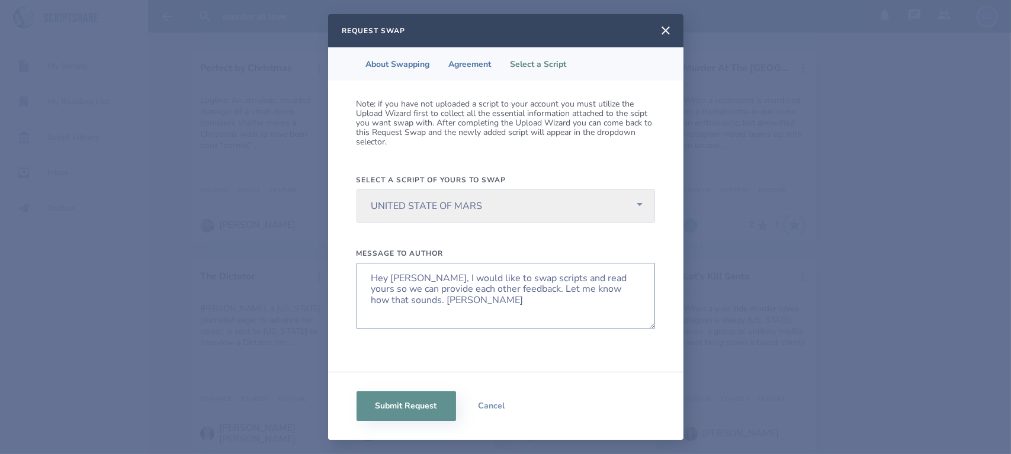
click at [410, 281] on textarea "Hey [PERSON_NAME], I would like to swap scripts and read yours so we can provid…" at bounding box center [506, 296] width 298 height 66
click at [527, 289] on textarea "Hey [PERSON_NAME], I would like to swap scripts and read yours so we can provid…" at bounding box center [506, 296] width 298 height 66
click at [504, 299] on textarea "Hey [PERSON_NAME], I would like to swap scripts and read yours so we can provid…" at bounding box center [506, 296] width 298 height 66
click at [557, 288] on textarea "Hey [PERSON_NAME], I would like to swap scripts and read yours so we can provid…" at bounding box center [506, 296] width 298 height 66
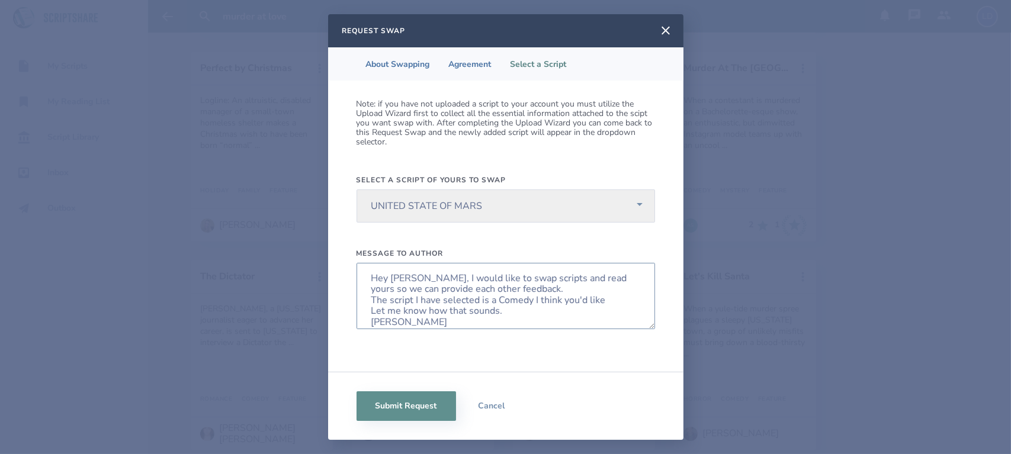
drag, startPoint x: 607, startPoint y: 301, endPoint x: 365, endPoint y: 302, distance: 242.2
click at [365, 302] on textarea "Hey [PERSON_NAME], I would like to swap scripts and read yours so we can provid…" at bounding box center [506, 296] width 298 height 66
drag, startPoint x: 478, startPoint y: 313, endPoint x: 353, endPoint y: 303, distance: 125.4
click at [353, 303] on div "Note: if you have not uploaded a script to your account you must utilize the Up…" at bounding box center [505, 226] width 355 height 291
paste textarea "’ve selected shares a similar comedic tone to yours,"
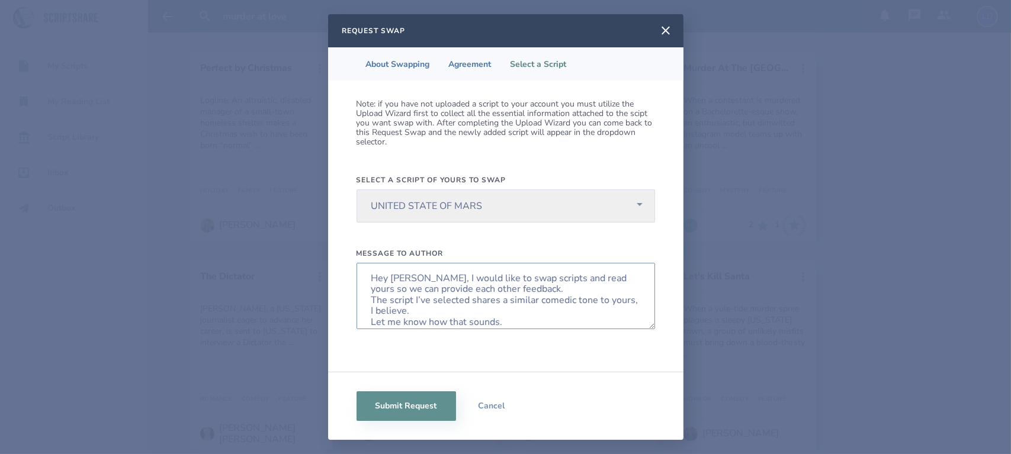
scroll to position [19, 0]
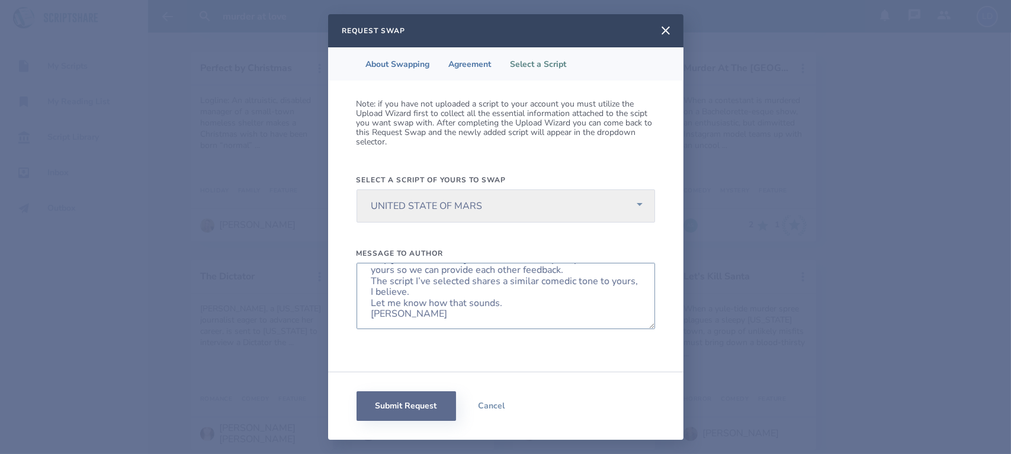
type textarea "Hey [PERSON_NAME], I would like to swap scripts and read yours so we can provid…"
click at [396, 403] on button "Submit Request" at bounding box center [406, 406] width 99 height 30
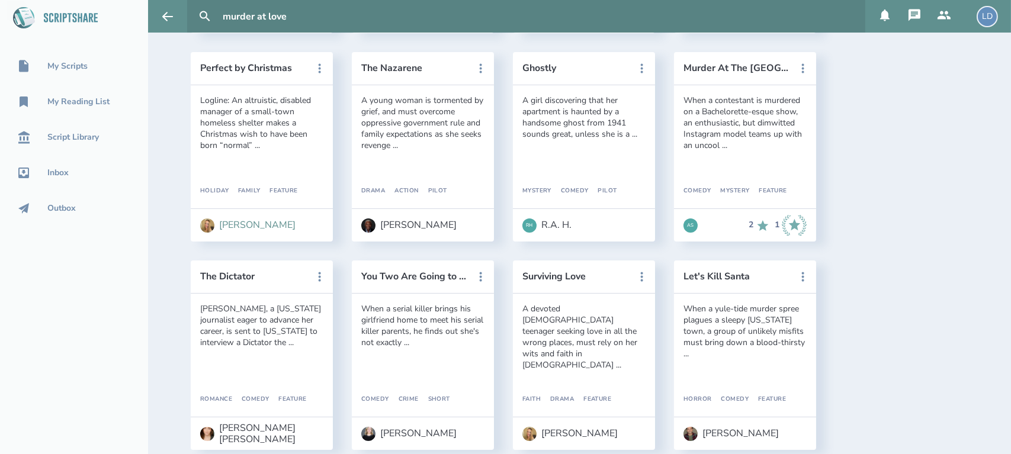
click at [223, 226] on div "[PERSON_NAME]" at bounding box center [257, 225] width 76 height 11
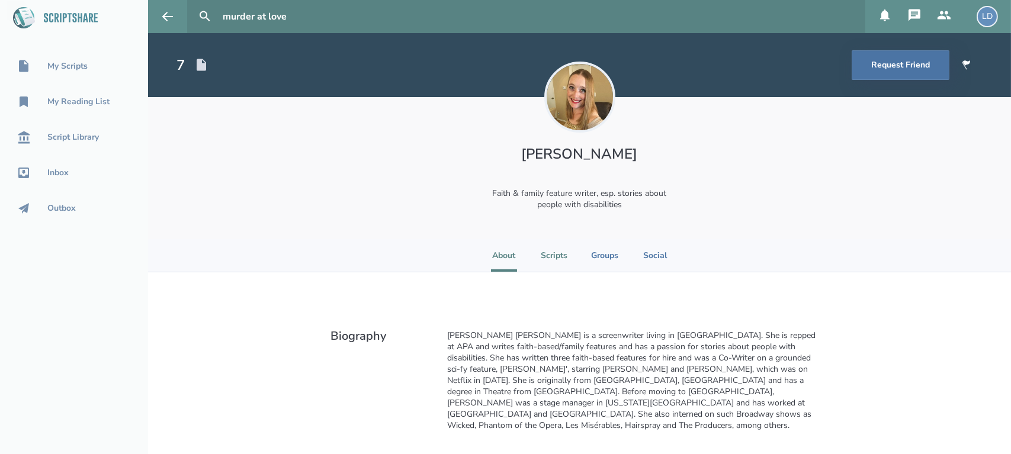
click at [544, 253] on li "Scripts" at bounding box center [554, 255] width 27 height 33
